Goal: Entertainment & Leisure: Consume media (video, audio)

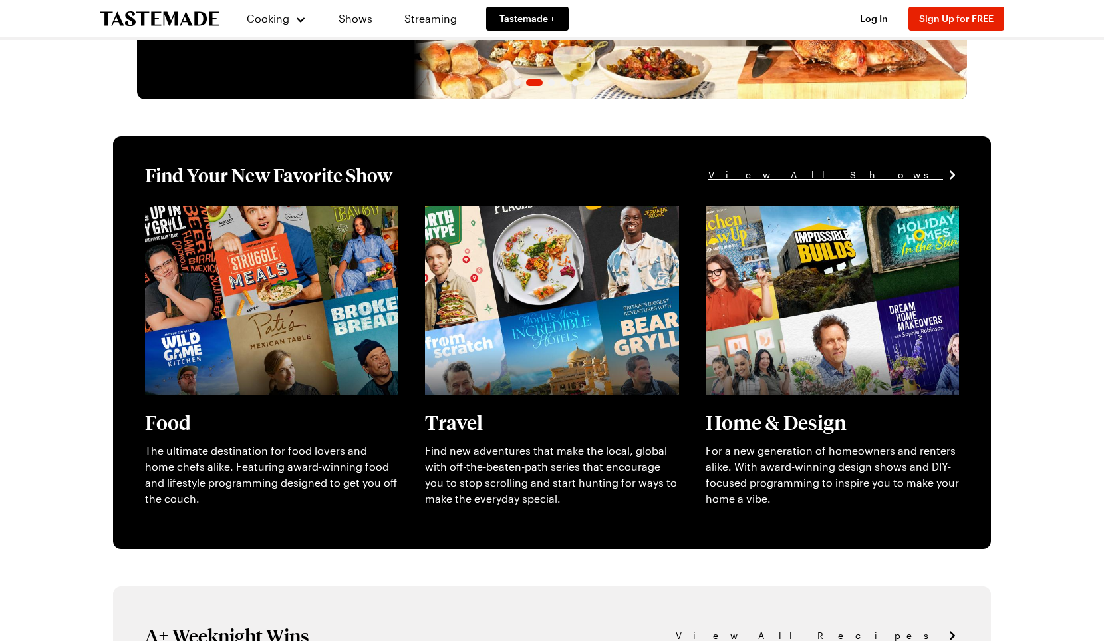
scroll to position [271, 0]
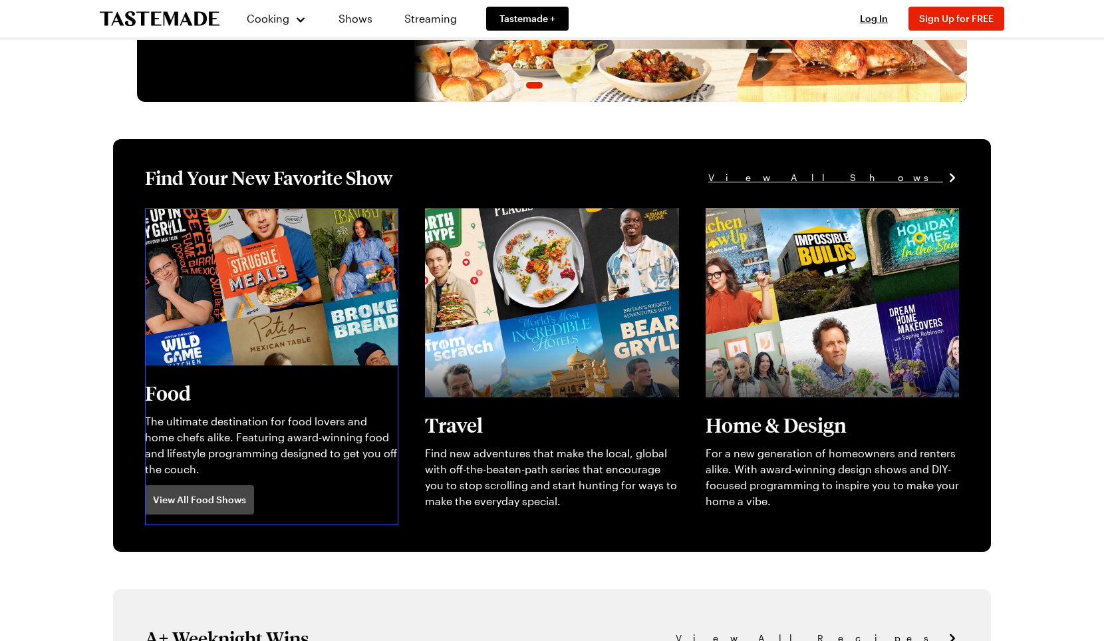
click at [224, 222] on link "View full content for [object Object]" at bounding box center [236, 216] width 182 height 13
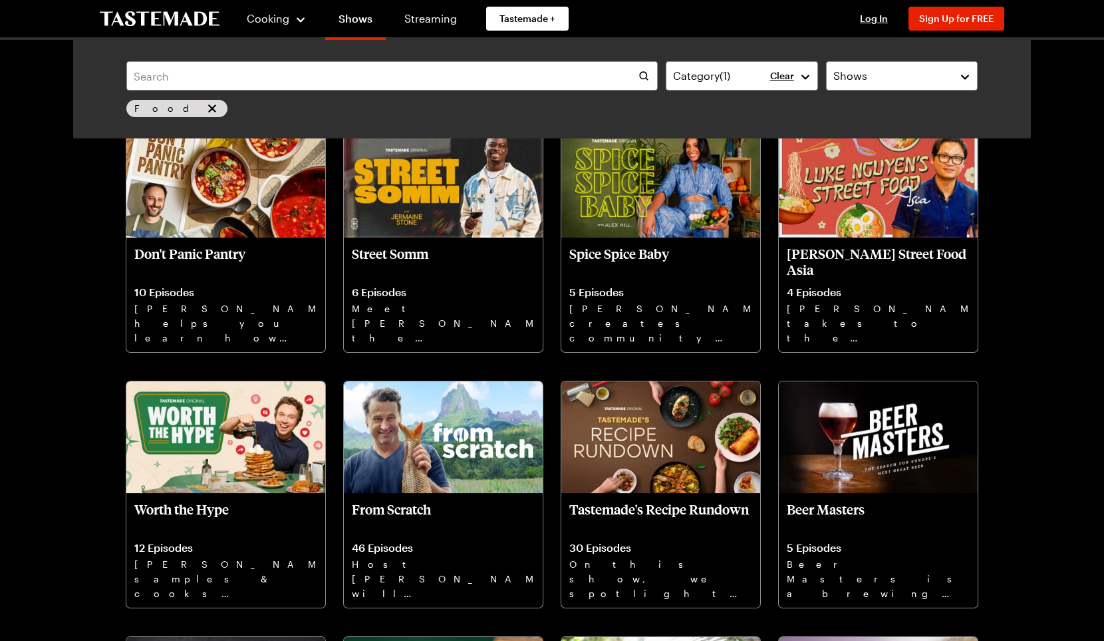
scroll to position [1924, 0]
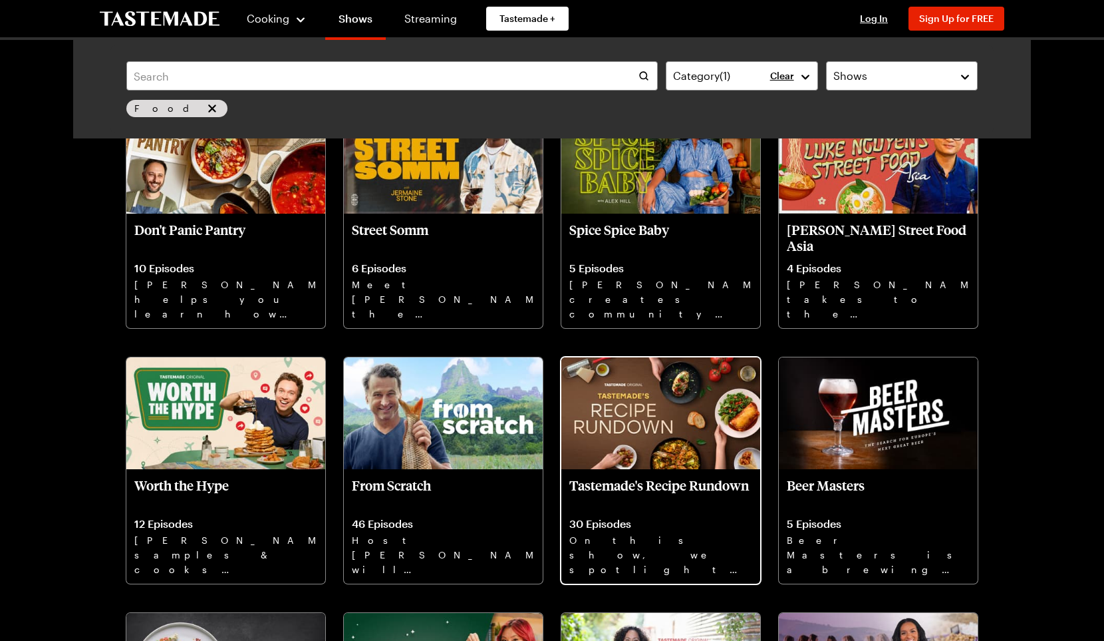
click at [649, 432] on img at bounding box center [660, 413] width 199 height 112
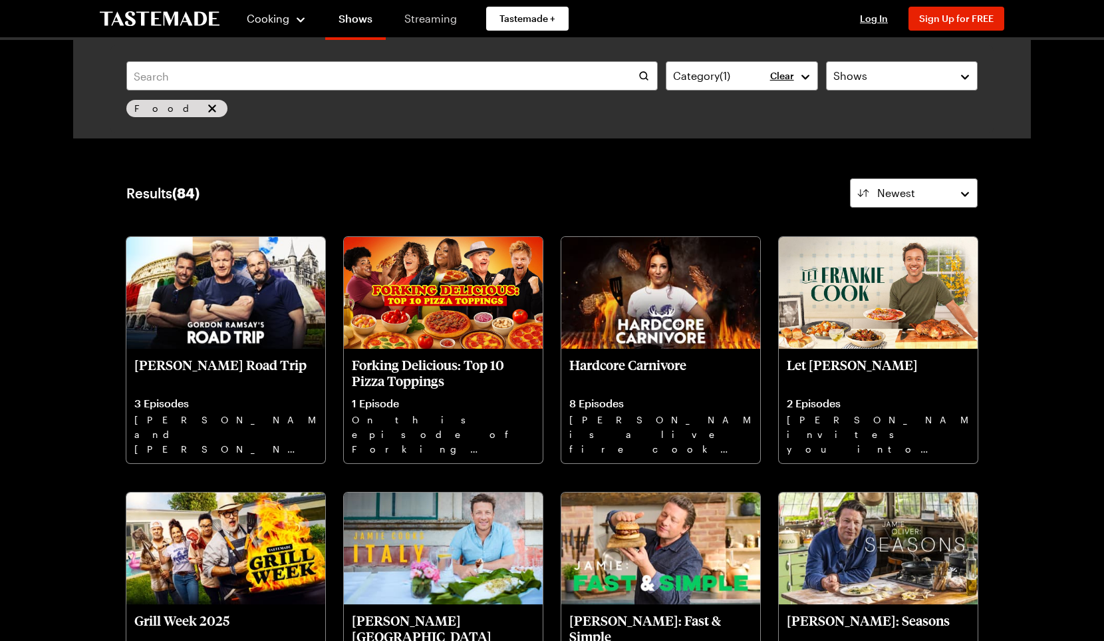
click at [426, 19] on link "Streaming" at bounding box center [430, 18] width 79 height 37
